Goal: Find contact information: Find contact information

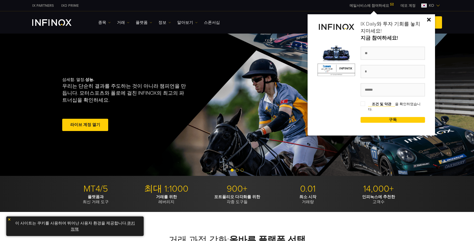
click at [224, 52] on div "섬세함. 열정. 성능. 우리는 단순히 결과를 주도하는 것이 아니라 챔피언을 만듭니다. 모터스포츠와 폴로에 걸친 INFINOX의 최고의 파트너십…" at bounding box center [237, 105] width 360 height 142
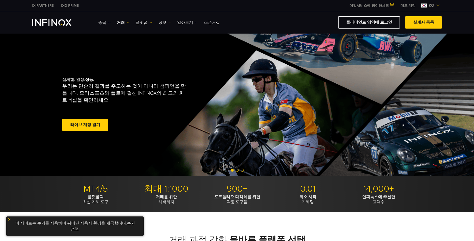
click at [159, 24] on link "정보" at bounding box center [165, 23] width 13 height 6
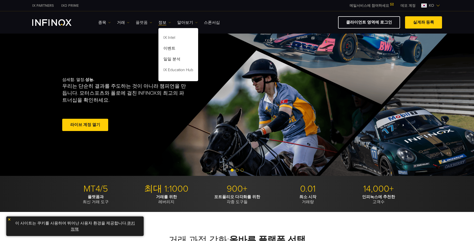
click at [141, 24] on link "플랫폼" at bounding box center [144, 23] width 17 height 6
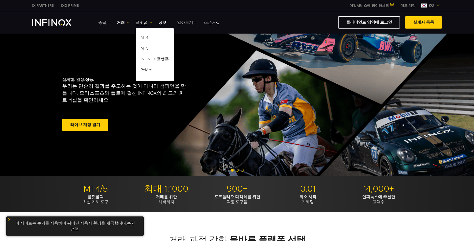
click at [179, 24] on link "알아보기" at bounding box center [187, 23] width 21 height 6
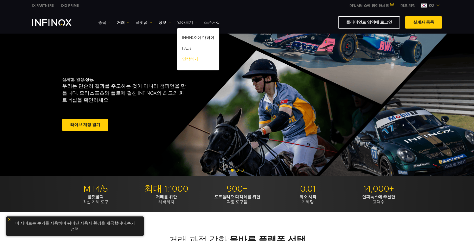
drag, startPoint x: 187, startPoint y: 53, endPoint x: 189, endPoint y: 57, distance: 4.4
click at [189, 57] on link "연락하기" at bounding box center [198, 60] width 42 height 11
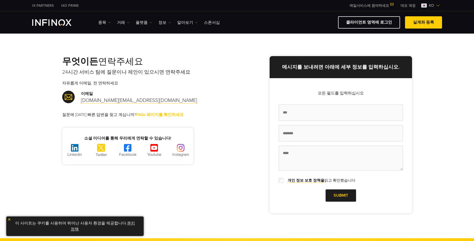
click at [151, 115] on link "FAQs 페이지를 확인하세요" at bounding box center [160, 114] width 48 height 5
click at [154, 116] on link "FAQs 페이지를 확인하세요" at bounding box center [160, 114] width 48 height 5
